Goal: Information Seeking & Learning: Learn about a topic

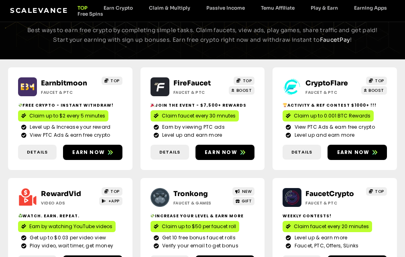
scroll to position [80, 0]
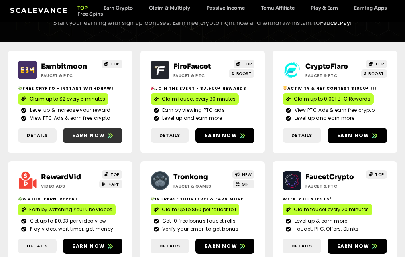
click at [94, 137] on span "Earn now" at bounding box center [88, 135] width 33 height 7
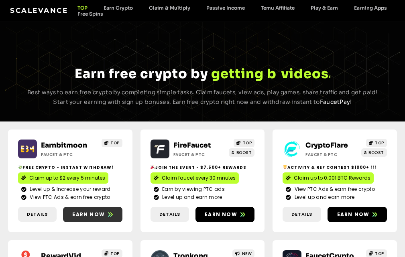
scroll to position [0, 0]
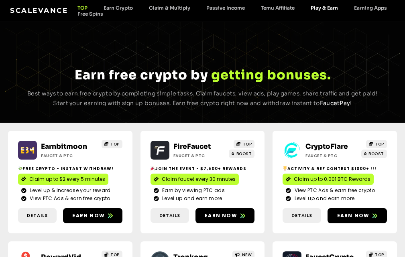
click at [314, 8] on link "Play & Earn" at bounding box center [324, 8] width 43 height 6
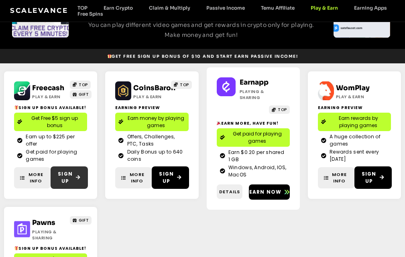
scroll to position [80, 0]
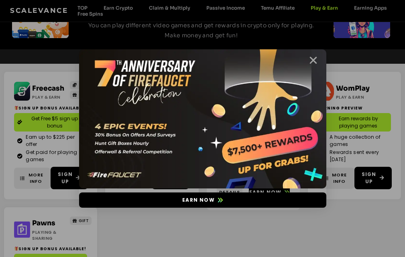
click at [314, 60] on icon "Close" at bounding box center [313, 60] width 10 height 10
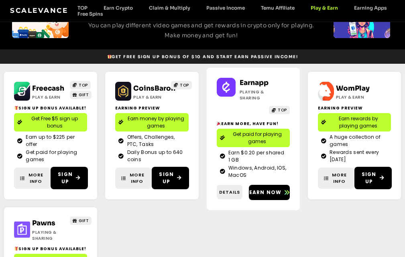
scroll to position [0, 0]
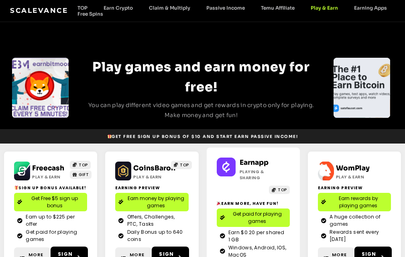
click at [57, 8] on link "Scalevance" at bounding box center [39, 10] width 58 height 8
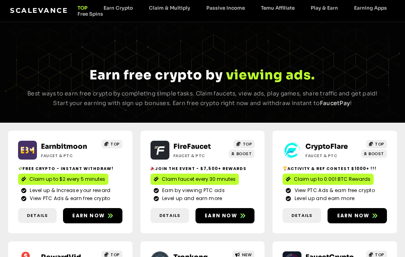
click at [86, 10] on link "TOP" at bounding box center [82, 8] width 26 height 6
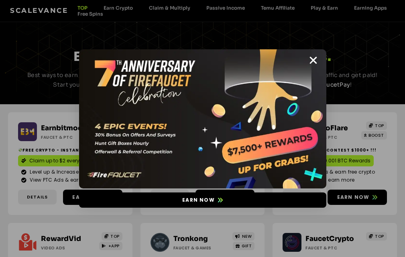
scroll to position [40, 0]
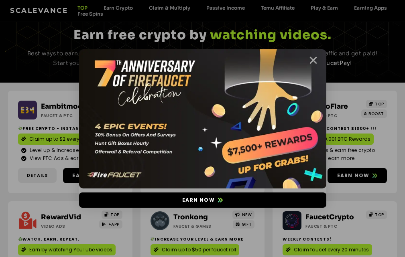
click at [309, 62] on icon "Close" at bounding box center [313, 60] width 10 height 10
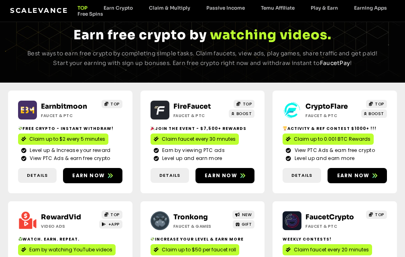
scroll to position [0, 0]
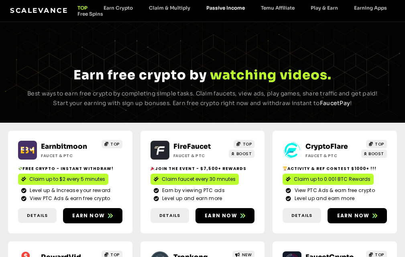
click at [212, 6] on link "Passive Income" at bounding box center [225, 8] width 55 height 6
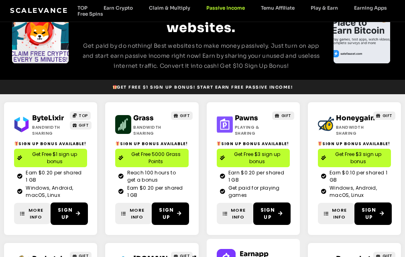
scroll to position [80, 0]
